Goal: Information Seeking & Learning: Learn about a topic

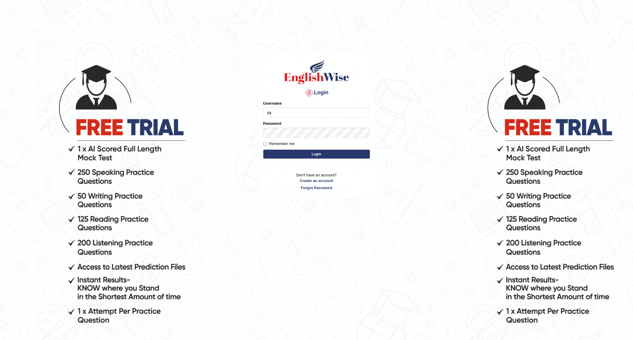
type input "sanjog1985"
click at [317, 153] on button "Login" at bounding box center [316, 154] width 107 height 9
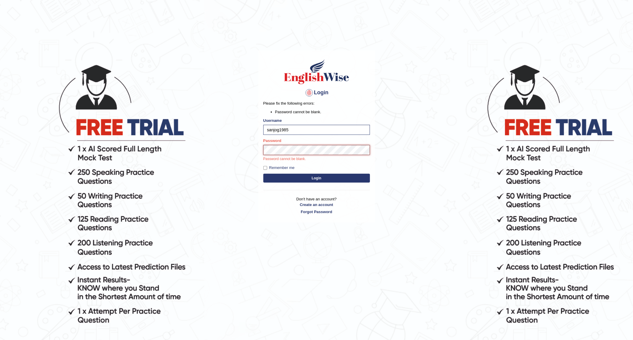
click at [263, 174] on button "Login" at bounding box center [316, 178] width 107 height 9
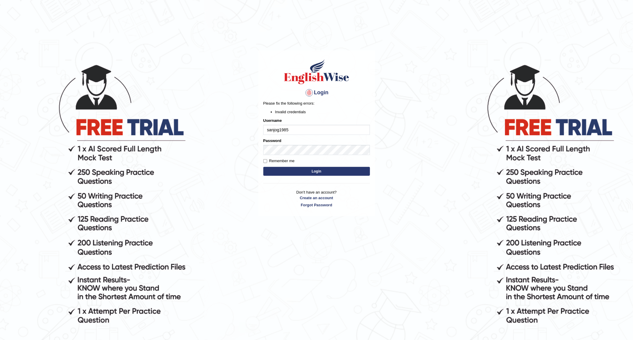
click at [300, 172] on button "Login" at bounding box center [316, 171] width 107 height 9
click at [263, 167] on button "Login" at bounding box center [316, 171] width 107 height 9
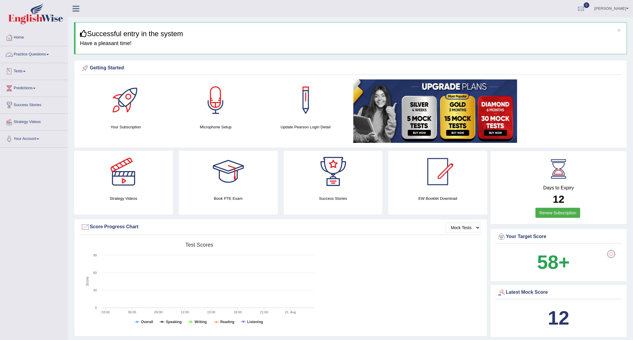
click at [34, 57] on link "Practice Questions" at bounding box center [34, 53] width 68 height 15
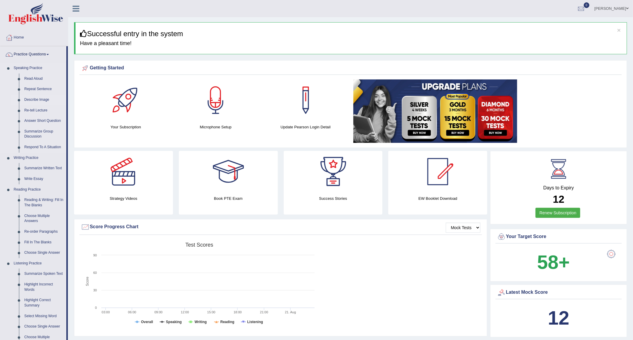
click at [45, 100] on link "Describe Image" at bounding box center [44, 100] width 45 height 11
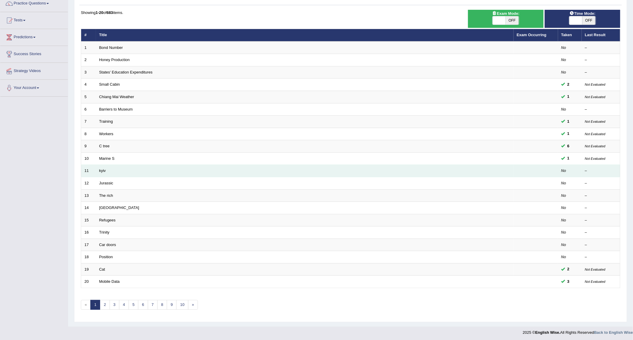
scroll to position [56, 0]
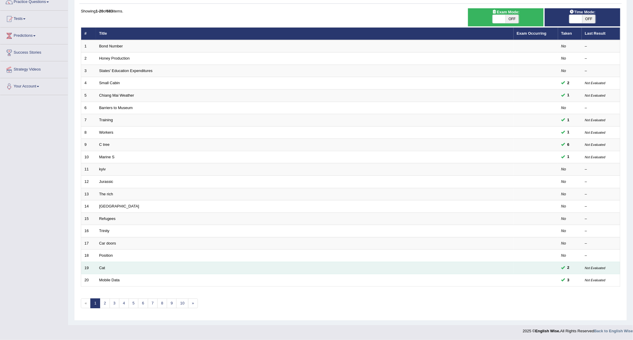
click at [123, 265] on td "Cat" at bounding box center [305, 268] width 418 height 12
click at [120, 263] on td "Cat" at bounding box center [305, 268] width 418 height 12
click at [158, 273] on td "Cat" at bounding box center [305, 268] width 418 height 12
click at [100, 265] on link "Cat" at bounding box center [102, 267] width 6 height 4
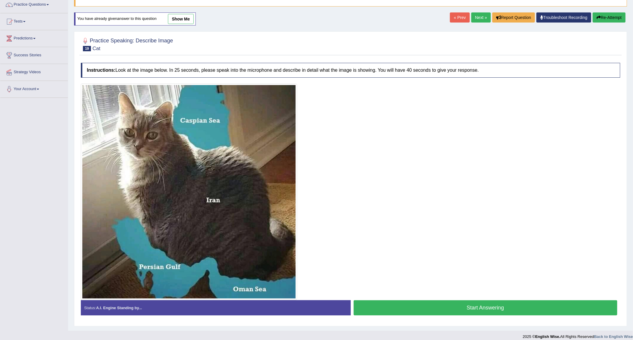
scroll to position [58, 0]
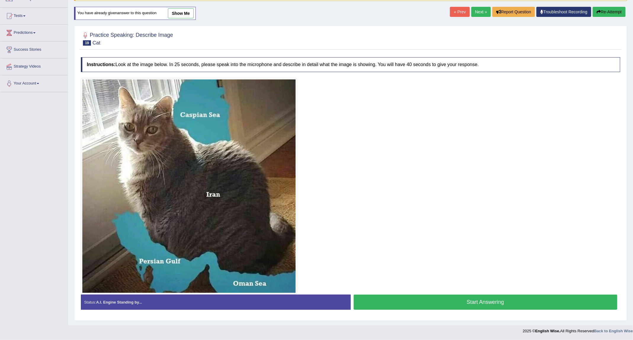
click at [478, 12] on link "Next »" at bounding box center [481, 12] width 20 height 10
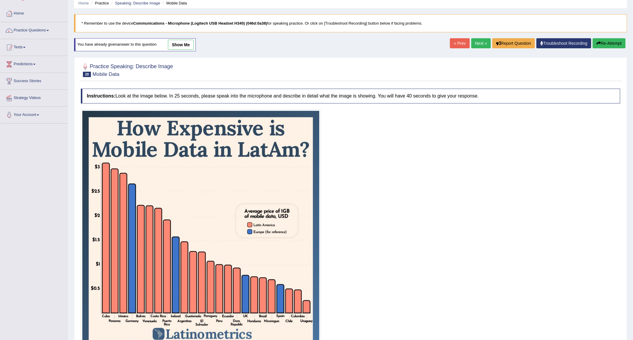
scroll to position [81, 0]
